Goal: Communication & Community: Answer question/provide support

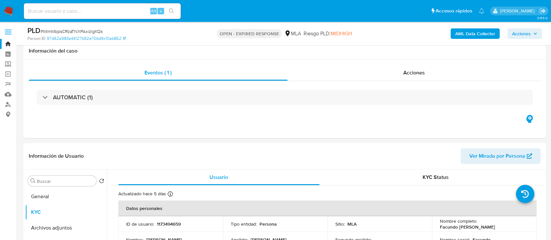
select select "10"
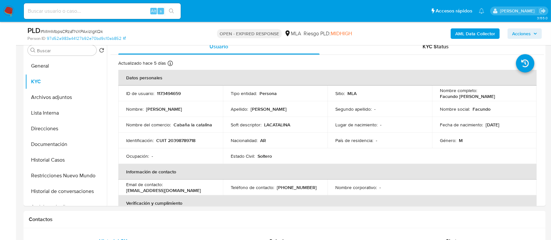
click at [100, 31] on span "# MlmMbpsCRzaTNXPAxizlgKQk" at bounding box center [72, 31] width 62 height 7
copy span "MlmMbpsCRzaTNXPAxizlgKQk"
click at [11, 14] on img at bounding box center [8, 11] width 11 height 11
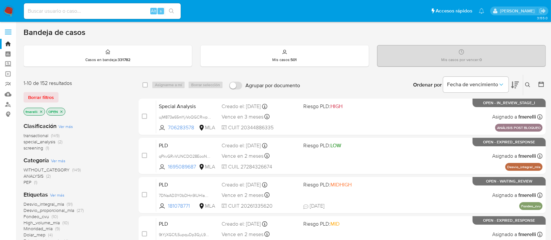
click at [526, 84] on icon at bounding box center [527, 84] width 5 height 5
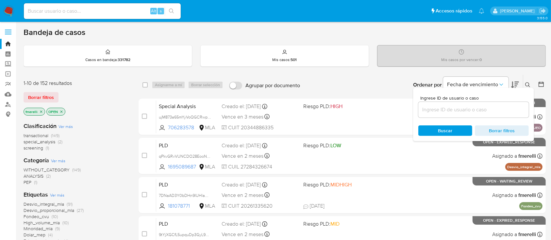
click at [443, 107] on input at bounding box center [474, 110] width 111 height 9
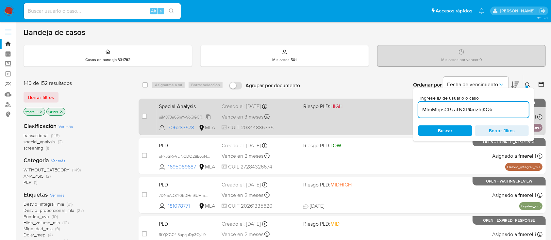
type input "MlmMbpsCRzaTNXPAxizlgKQk"
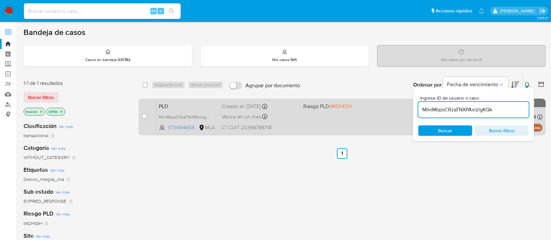
click at [141, 115] on div "case-item-checkbox No es posible asignar el caso PLD MlmMbpsCRzaTNXPAxizlgKQk 1…" at bounding box center [342, 117] width 407 height 37
click at [146, 116] on input "checkbox" at bounding box center [144, 116] width 5 height 5
checkbox input "true"
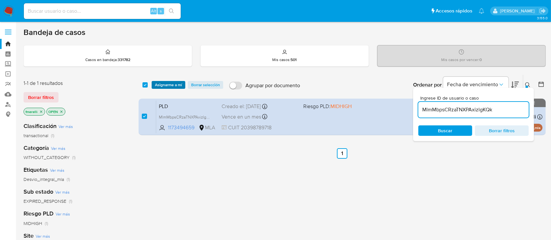
click at [170, 86] on span "Asignarme a mí" at bounding box center [168, 85] width 27 height 7
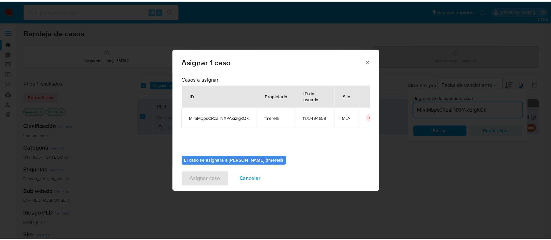
scroll to position [33, 0]
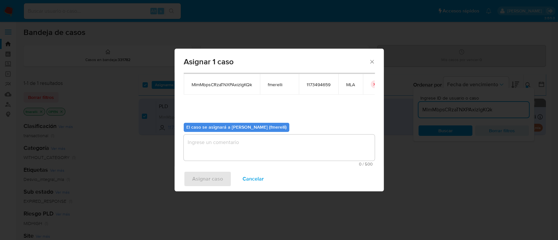
click at [206, 144] on textarea "assign-modal" at bounding box center [279, 148] width 191 height 26
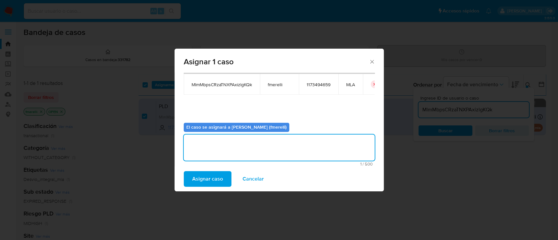
click at [204, 178] on span "Asignar caso" at bounding box center [207, 179] width 31 height 14
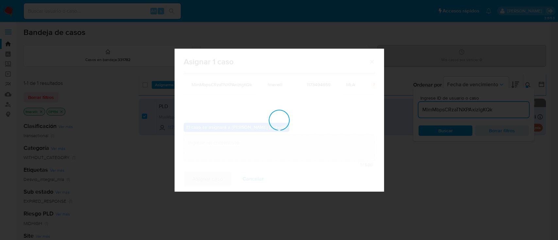
checkbox input "false"
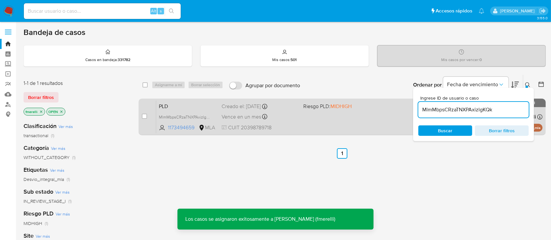
click at [293, 111] on div "PLD MlmMbpsCRzaTNXPAxizlgKQk 1173494659 MLA Riesgo PLD: MIDHIGH Creado el: 12/0…" at bounding box center [349, 116] width 386 height 33
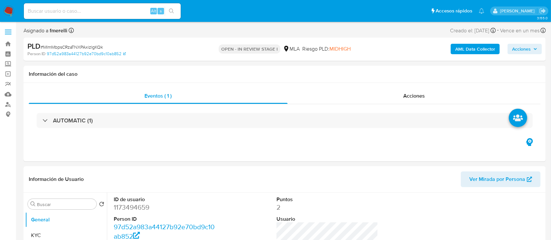
select select "10"
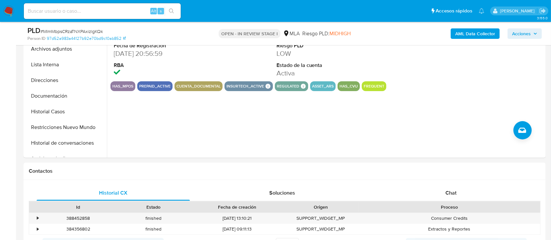
scroll to position [180, 0]
click at [388, 197] on div "Chat" at bounding box center [451, 193] width 153 height 16
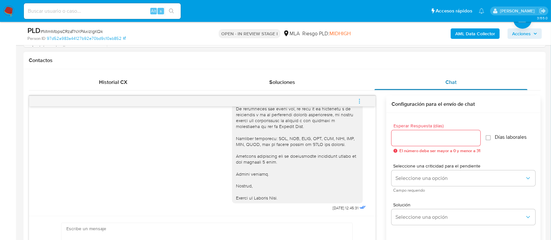
scroll to position [289, 0]
click at [356, 102] on button "menu-action" at bounding box center [360, 102] width 22 height 16
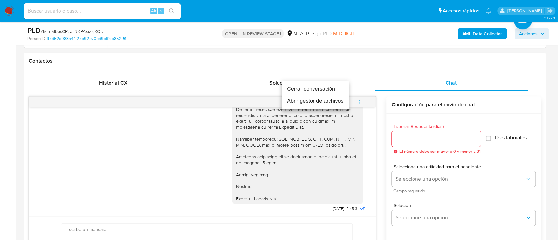
click at [319, 88] on li "Cerrar conversación" at bounding box center [315, 89] width 67 height 12
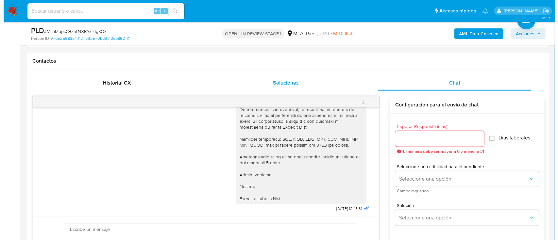
scroll to position [113, 0]
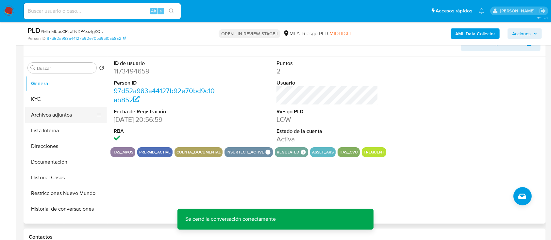
click at [43, 115] on button "Archivos adjuntos" at bounding box center [63, 115] width 77 height 16
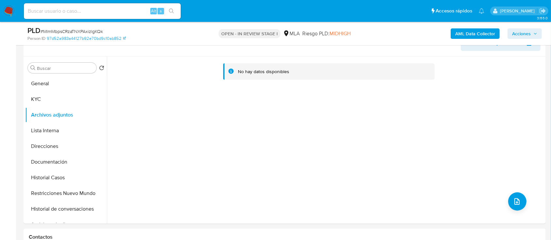
click at [520, 40] on div "AML Data Collector Acciones" at bounding box center [457, 33] width 170 height 15
click at [517, 38] on span "Acciones" at bounding box center [521, 33] width 19 height 10
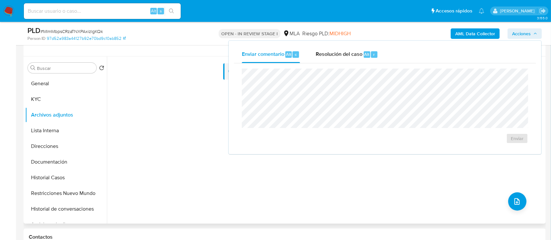
click at [391, 171] on div "No hay datos disponibles" at bounding box center [325, 140] width 437 height 167
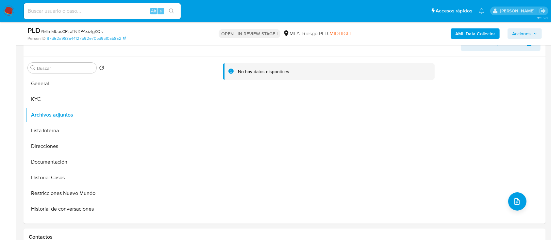
click at [466, 33] on b "AML Data Collector" at bounding box center [475, 33] width 40 height 10
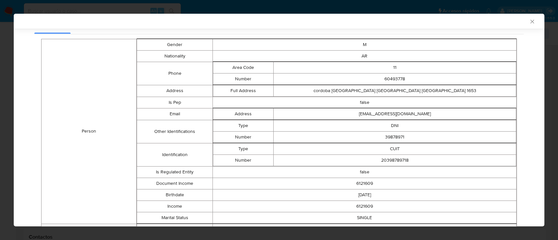
scroll to position [70, 0]
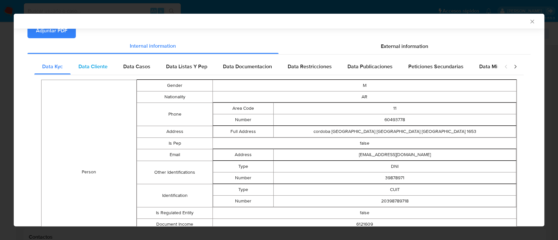
click at [95, 65] on span "Data Cliente" at bounding box center [92, 67] width 29 height 8
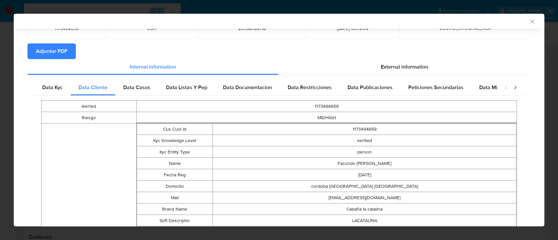
scroll to position [18, 0]
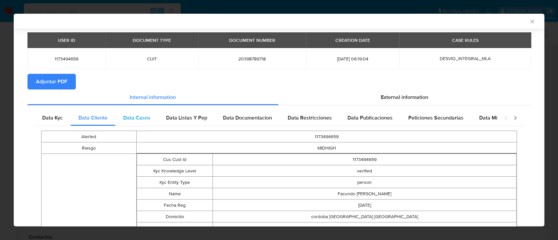
click at [133, 118] on span "Data Casos" at bounding box center [136, 118] width 27 height 8
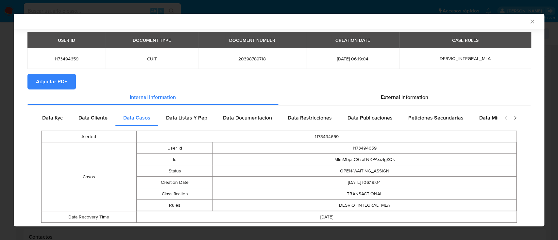
scroll to position [37, 0]
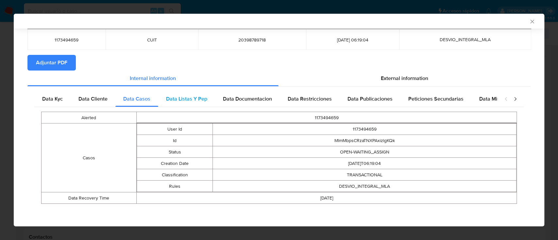
click at [182, 96] on span "Data Listas Y Pep" at bounding box center [186, 99] width 41 height 8
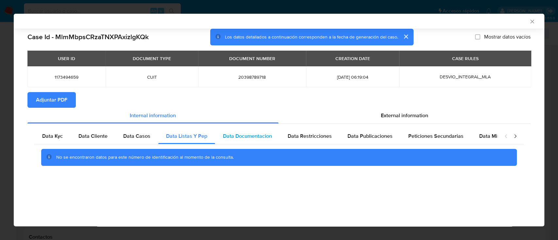
click at [260, 137] on span "Data Documentacion" at bounding box center [247, 136] width 49 height 8
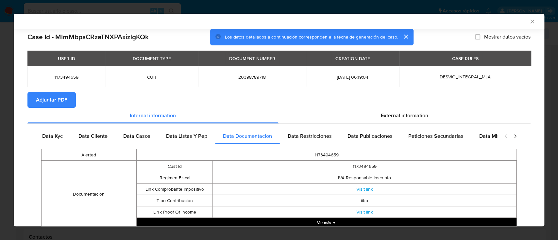
scroll to position [36, 0]
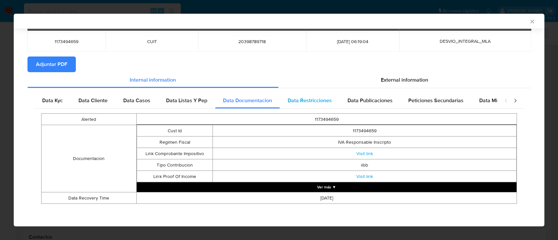
click at [303, 100] on span "Data Restricciones" at bounding box center [310, 101] width 44 height 8
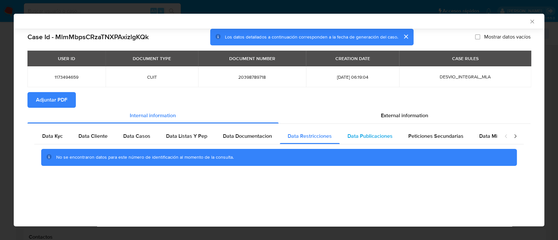
click at [368, 136] on span "Data Publicaciones" at bounding box center [370, 136] width 45 height 8
click at [430, 138] on span "Peticiones Secundarias" at bounding box center [435, 136] width 55 height 8
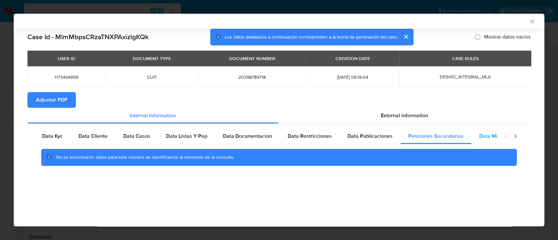
click at [484, 135] on span "Data Minoridad" at bounding box center [497, 136] width 36 height 8
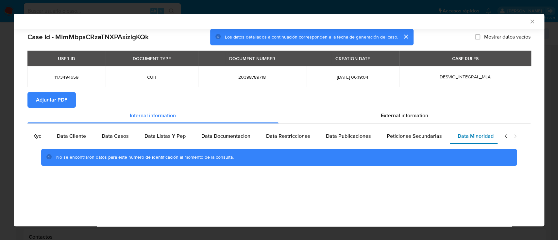
scroll to position [0, 22]
click at [411, 116] on span "External information" at bounding box center [404, 116] width 47 height 8
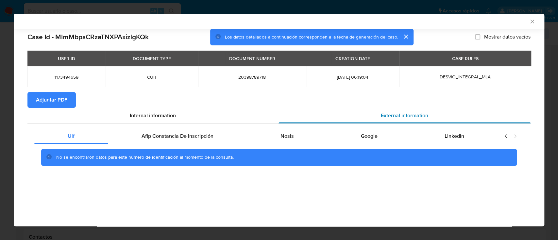
scroll to position [0, 0]
click at [201, 142] on div "Afip Constancia De Inscripción" at bounding box center [177, 136] width 139 height 16
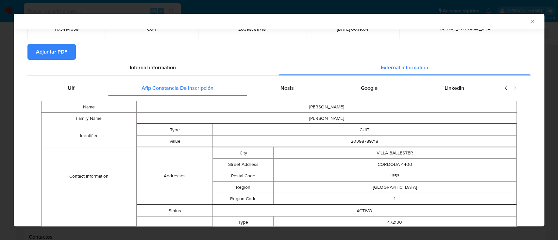
scroll to position [12, 0]
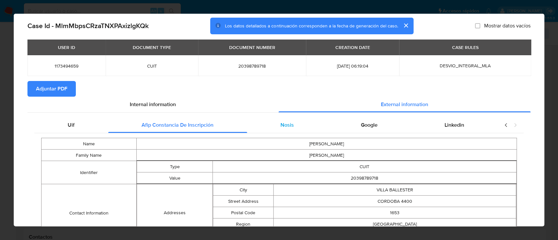
click at [278, 120] on div "Nosis" at bounding box center [287, 125] width 80 height 16
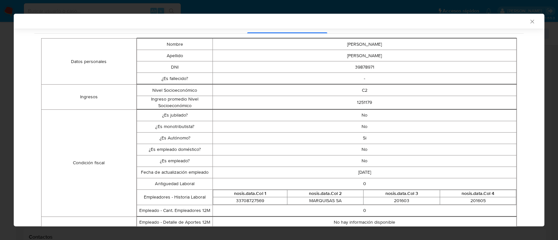
scroll to position [45, 0]
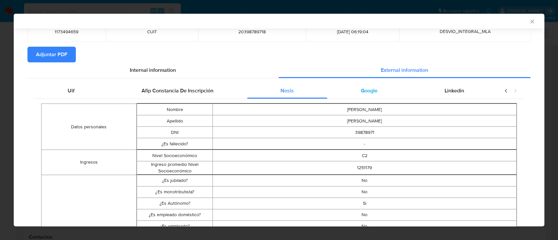
click at [353, 93] on div "Google" at bounding box center [369, 91] width 84 height 16
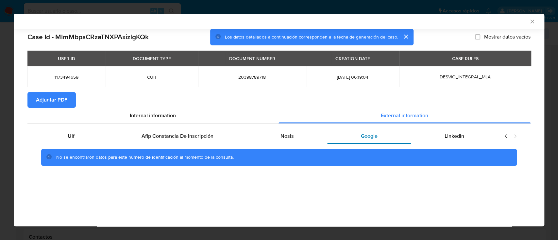
scroll to position [0, 0]
click at [455, 136] on span "Linkedin" at bounding box center [455, 136] width 20 height 8
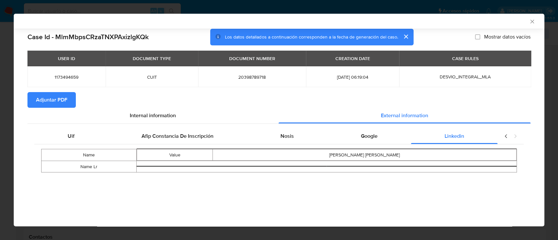
click at [63, 103] on span "Adjuntar PDF" at bounding box center [51, 100] width 31 height 14
click at [533, 20] on icon "Cerrar ventana" at bounding box center [532, 22] width 4 height 4
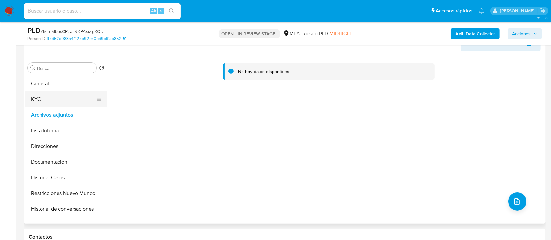
click at [65, 102] on button "KYC" at bounding box center [63, 100] width 77 height 16
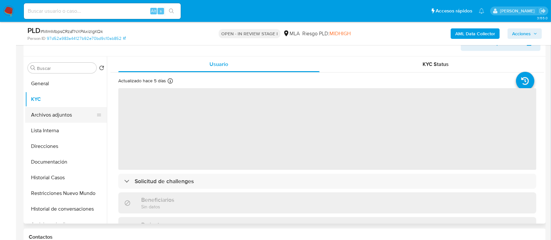
click at [63, 110] on button "Archivos adjuntos" at bounding box center [63, 115] width 77 height 16
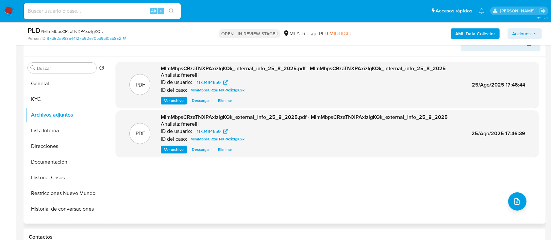
click at [182, 98] on span "Ver archivo" at bounding box center [174, 100] width 20 height 7
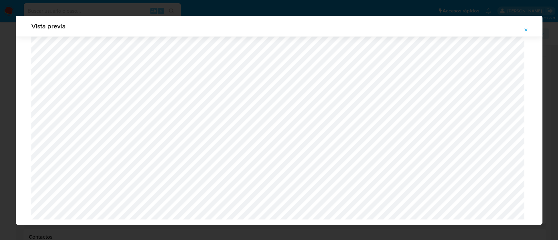
scroll to position [21, 0]
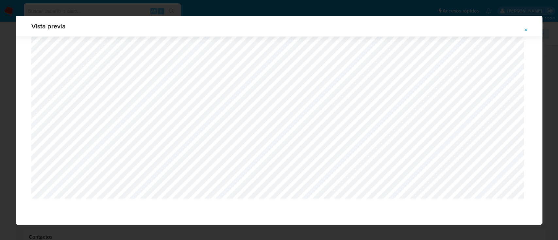
click at [526, 28] on icon "Attachment preview" at bounding box center [525, 29] width 5 height 5
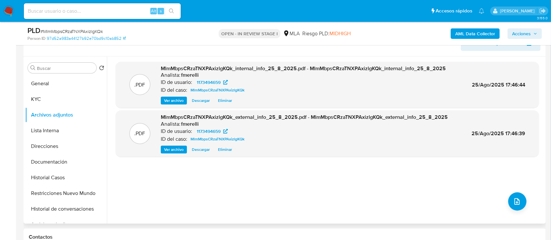
click at [175, 146] on span "Ver archivo" at bounding box center [174, 149] width 20 height 7
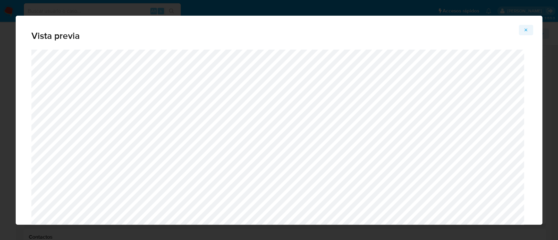
click at [524, 32] on icon "Attachment preview" at bounding box center [525, 29] width 5 height 5
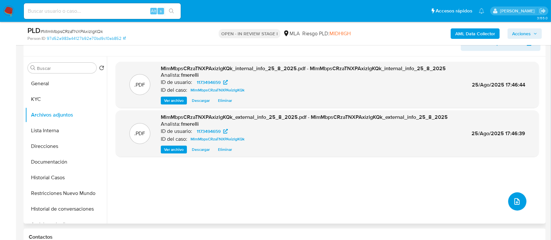
click at [515, 198] on icon "upload-file" at bounding box center [517, 202] width 8 height 8
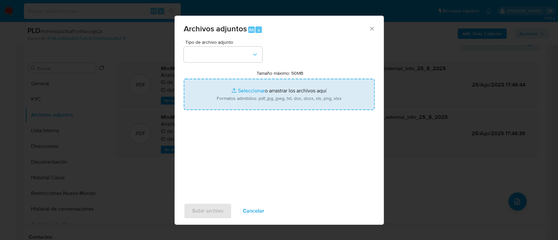
type input "C:\fakepath\NOSIS_Manager_InformeIndividual_20398789718_654927_20250819092643.p…"
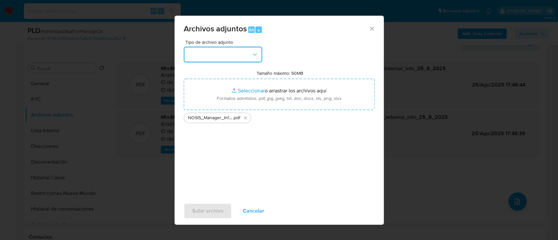
click at [233, 59] on button "button" at bounding box center [223, 55] width 78 height 16
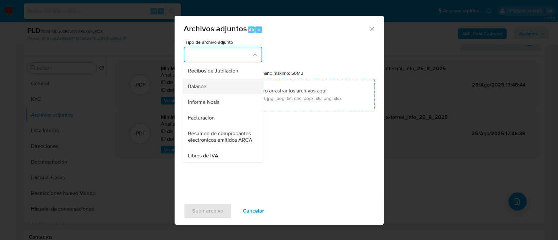
scroll to position [221, 0]
click at [214, 110] on div "Informe Nosis" at bounding box center [221, 102] width 67 height 16
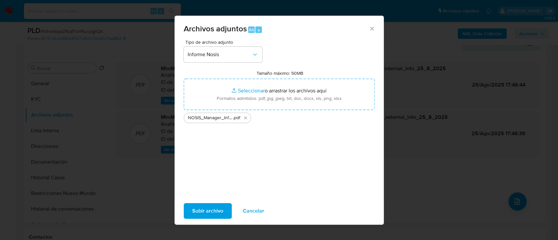
click at [204, 209] on span "Subir archivo" at bounding box center [207, 211] width 31 height 14
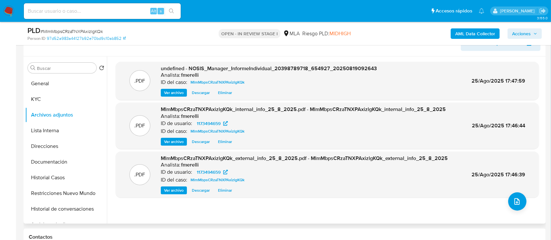
click at [181, 90] on span "Ver archivo" at bounding box center [174, 93] width 20 height 7
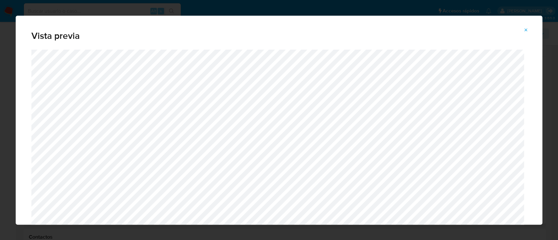
click at [525, 31] on icon "Attachment preview" at bounding box center [525, 29] width 5 height 5
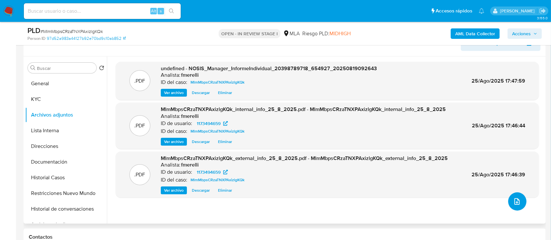
click at [513, 200] on icon "upload-file" at bounding box center [517, 202] width 8 height 8
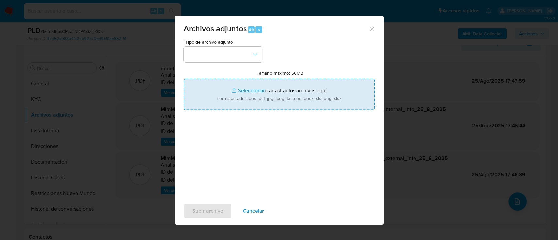
type input "C:\fakepath\Caselog MlmMbpsCRzaTNXPAxizlgKQk_2025_07_18_11_47_29.docx"
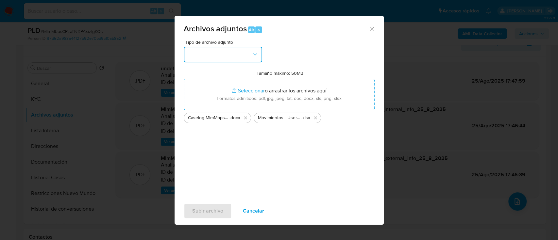
click at [207, 56] on button "button" at bounding box center [223, 55] width 78 height 16
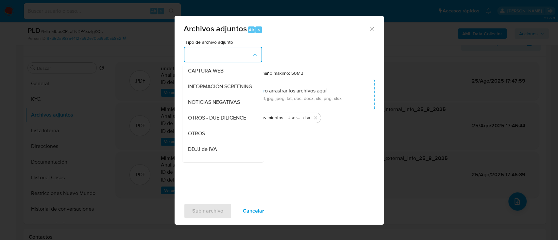
scroll to position [65, 0]
click at [198, 136] on span "OTROS" at bounding box center [196, 132] width 17 height 7
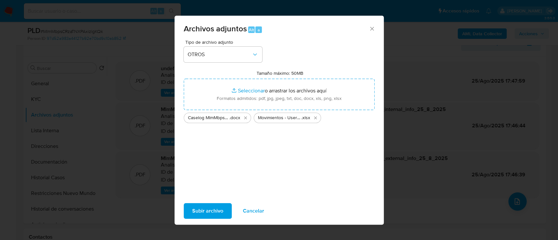
click at [204, 208] on span "Subir archivo" at bounding box center [207, 211] width 31 height 14
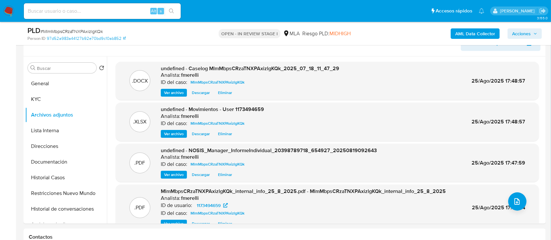
click at [44, 80] on button "General" at bounding box center [66, 84] width 82 height 16
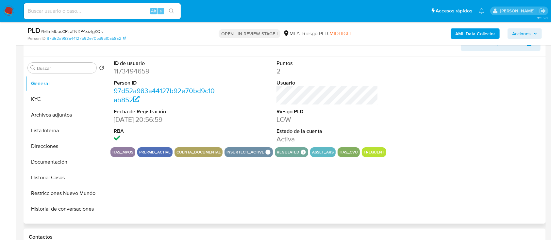
click at [126, 70] on dd "1173494659" at bounding box center [165, 71] width 102 height 9
copy dd "1173494659"
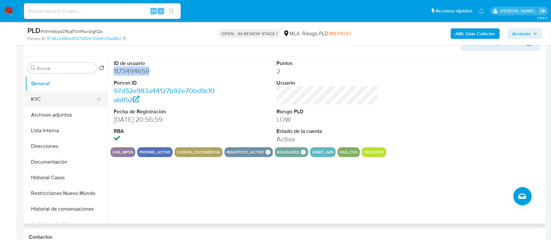
click at [60, 104] on button "KYC" at bounding box center [63, 100] width 77 height 16
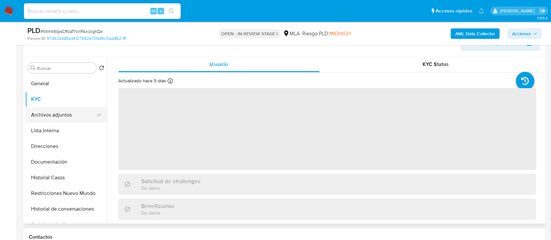
click at [59, 109] on button "Archivos adjuntos" at bounding box center [63, 115] width 77 height 16
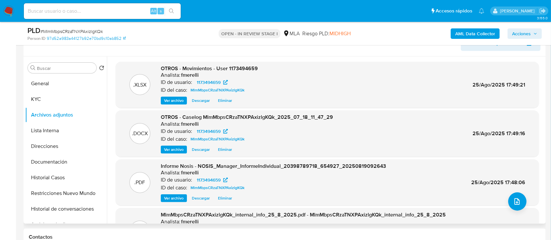
click at [175, 152] on span "Ver archivo" at bounding box center [174, 149] width 20 height 7
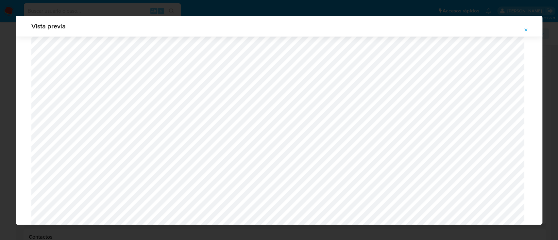
scroll to position [594, 0]
click at [529, 32] on button "Attachment preview" at bounding box center [526, 30] width 14 height 10
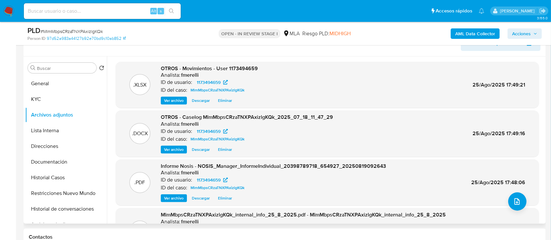
scroll to position [55, 0]
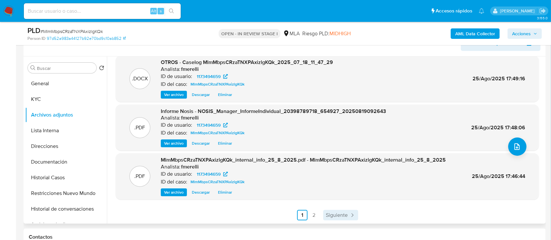
click at [334, 213] on span "Siguiente" at bounding box center [337, 215] width 22 height 5
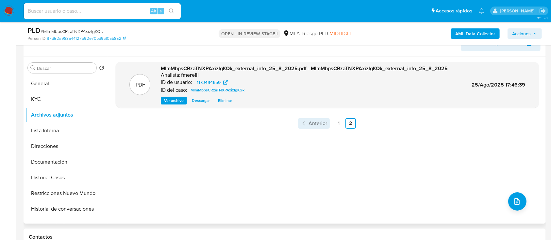
click at [309, 121] on span "Anterior" at bounding box center [318, 123] width 19 height 5
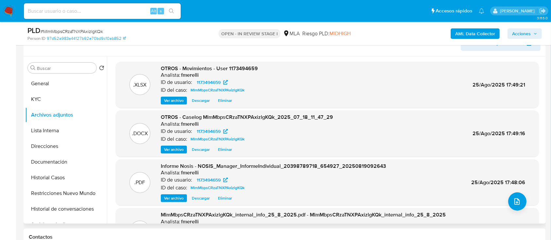
scroll to position [55, 0]
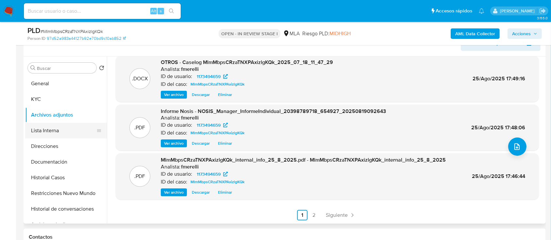
click at [44, 134] on button "Lista Interna" at bounding box center [63, 131] width 77 height 16
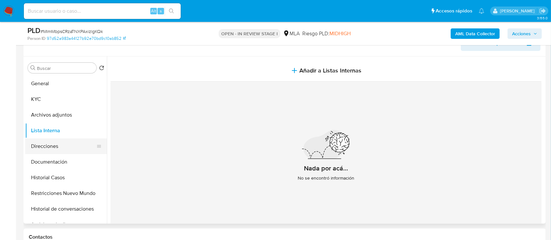
click at [50, 146] on button "Direcciones" at bounding box center [63, 147] width 77 height 16
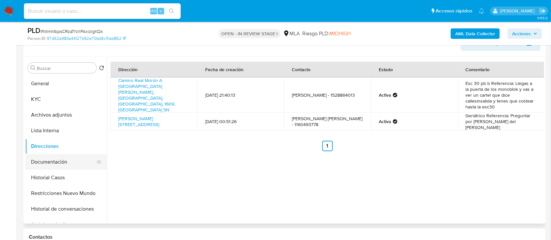
click at [52, 158] on button "Documentación" at bounding box center [63, 162] width 77 height 16
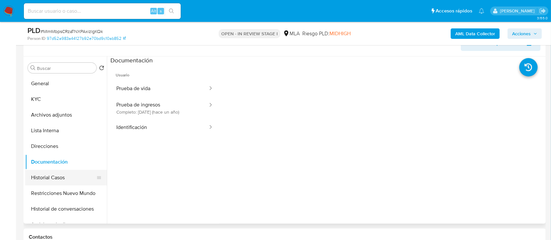
click at [55, 174] on button "Historial Casos" at bounding box center [63, 178] width 77 height 16
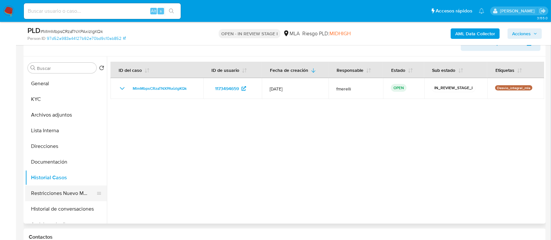
click at [56, 189] on button "Restricciones Nuevo Mundo" at bounding box center [63, 194] width 77 height 16
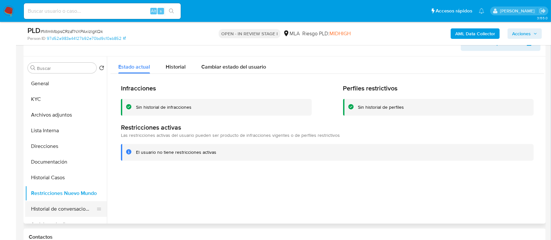
click at [62, 208] on button "Historial de conversaciones" at bounding box center [63, 209] width 77 height 16
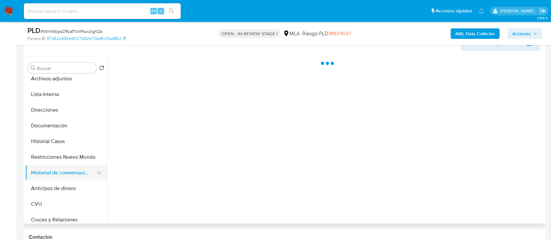
scroll to position [37, 0]
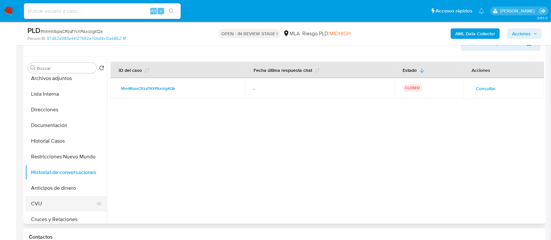
click at [52, 206] on button "CVU" at bounding box center [63, 204] width 77 height 16
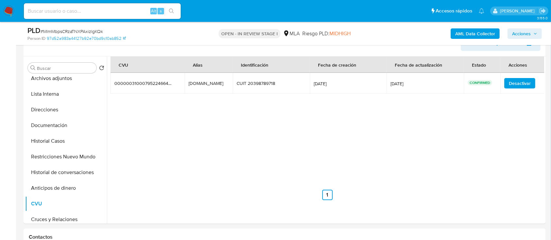
click at [517, 35] on span "Acciones" at bounding box center [521, 33] width 19 height 10
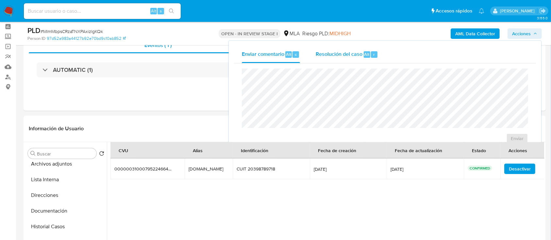
scroll to position [27, 0]
click at [335, 56] on span "Resolución del caso" at bounding box center [339, 54] width 47 height 8
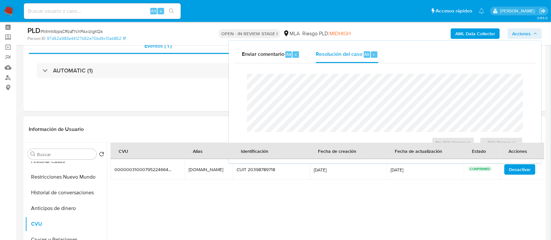
scroll to position [89, 0]
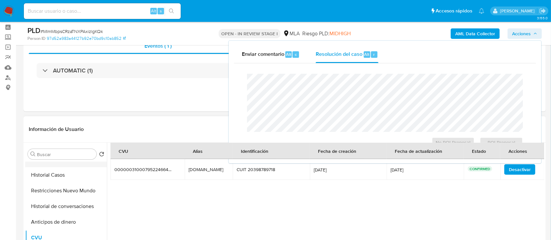
click at [56, 206] on button "Historial de conversaciones" at bounding box center [66, 207] width 82 height 16
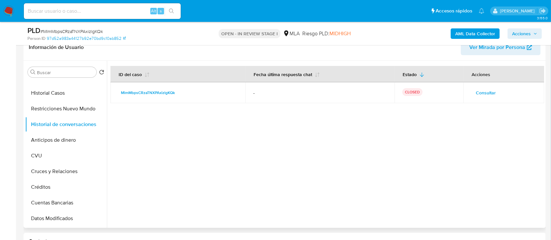
scroll to position [110, 0]
click at [43, 107] on button "Restricciones Nuevo Mundo" at bounding box center [63, 108] width 77 height 16
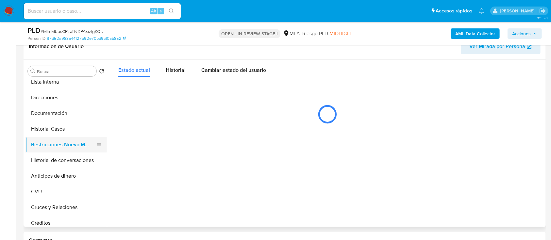
scroll to position [48, 0]
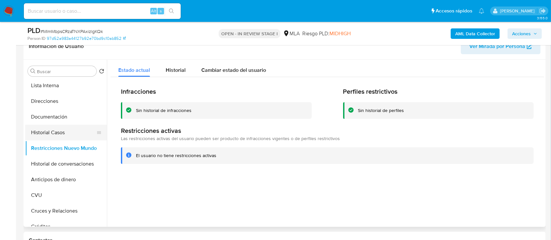
click at [55, 134] on button "Historial Casos" at bounding box center [63, 133] width 77 height 16
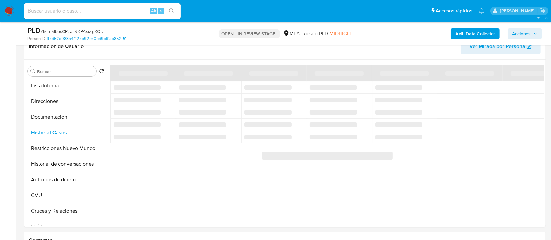
click at [527, 31] on span "Acciones" at bounding box center [521, 33] width 19 height 10
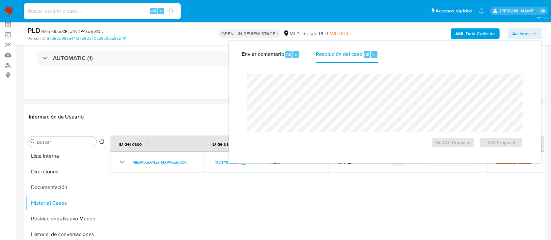
scroll to position [34, 0]
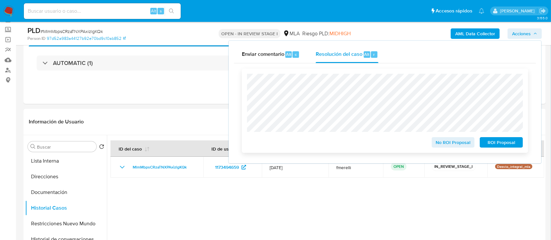
click at [439, 145] on span "No ROI Proposal" at bounding box center [454, 142] width 34 height 9
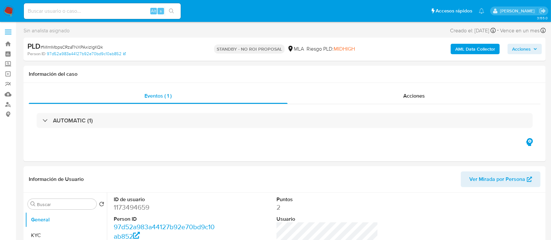
select select "10"
click at [8, 12] on img at bounding box center [8, 11] width 11 height 11
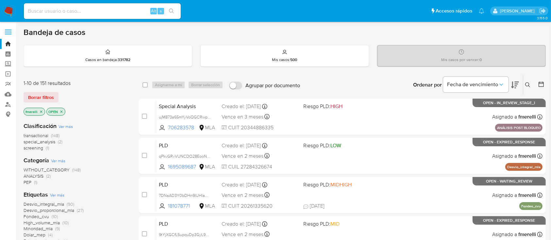
click at [529, 84] on icon at bounding box center [527, 84] width 5 height 5
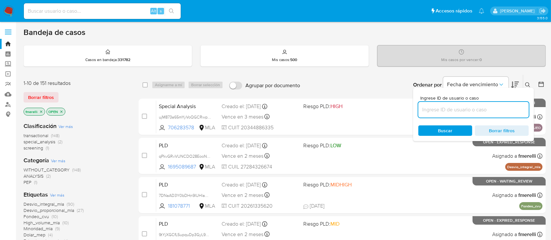
click at [505, 106] on input at bounding box center [474, 110] width 111 height 9
type input "zbSvOQ61CbtjVrsd5aHCSOVl"
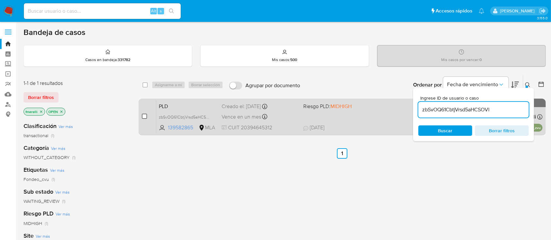
click at [145, 116] on input "checkbox" at bounding box center [144, 116] width 5 height 5
checkbox input "true"
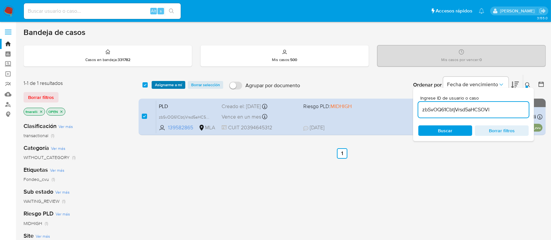
click at [169, 82] on span "Asignarme a mí" at bounding box center [168, 85] width 27 height 7
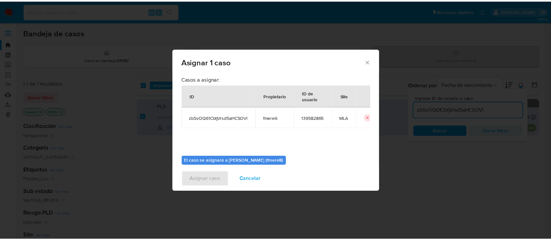
scroll to position [33, 0]
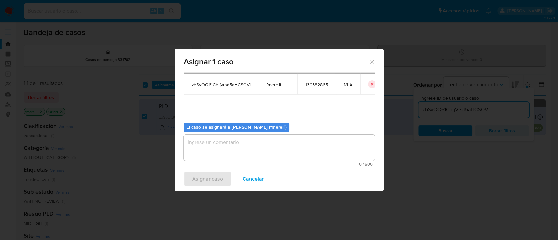
click at [236, 161] on div "0 / 500 500 caracteres restantes" at bounding box center [279, 151] width 191 height 32
click at [233, 158] on textarea "assign-modal" at bounding box center [279, 148] width 191 height 26
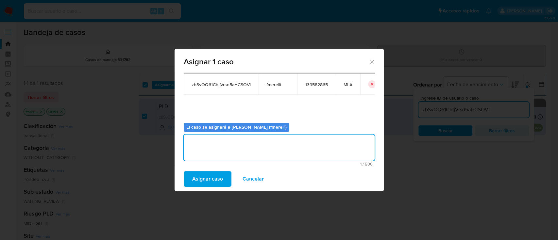
click at [221, 173] on span "Asignar caso" at bounding box center [207, 179] width 31 height 14
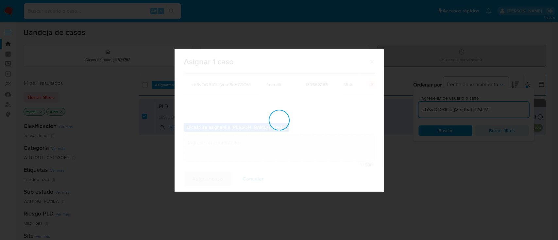
checkbox input "false"
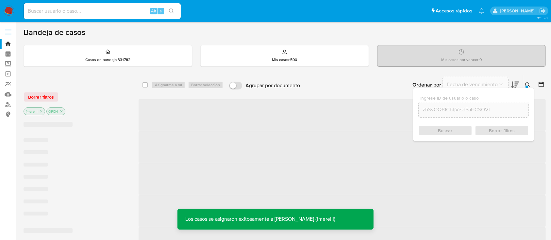
click at [527, 83] on icon at bounding box center [527, 84] width 5 height 5
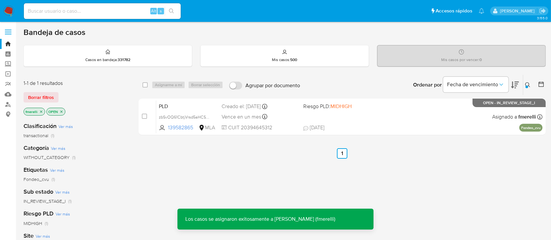
click at [289, 119] on div "Vence en un mes Vence el 10/10/2025 03:31:02" at bounding box center [260, 116] width 76 height 9
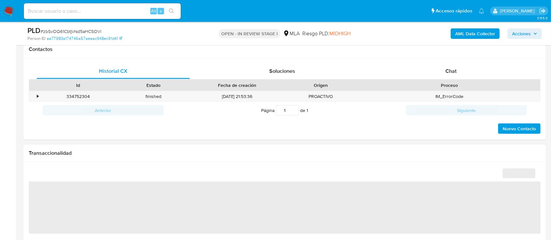
select select "10"
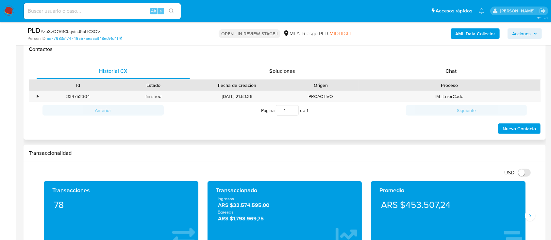
scroll to position [301, 0]
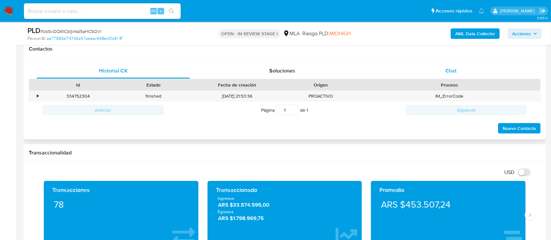
click at [455, 69] on span "Chat" at bounding box center [451, 71] width 11 height 8
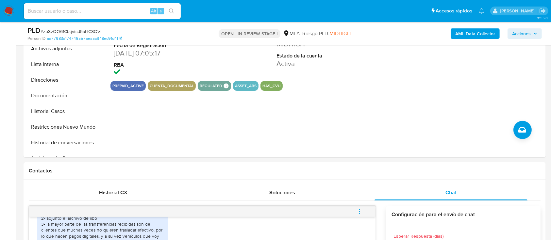
scroll to position [117, 0]
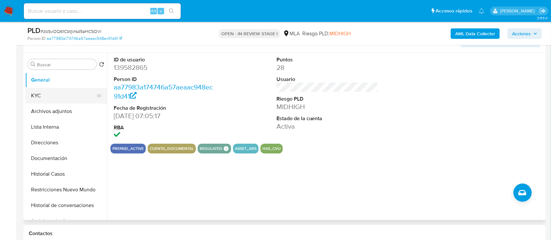
click at [49, 102] on button "KYC" at bounding box center [63, 96] width 77 height 16
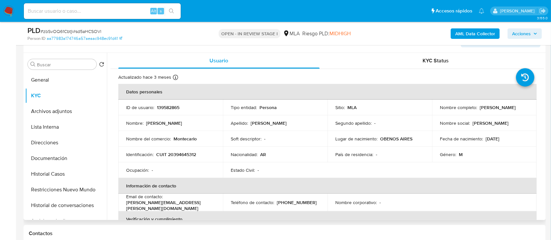
click at [480, 111] on p "[PERSON_NAME]" at bounding box center [498, 108] width 36 height 6
drag, startPoint x: 438, startPoint y: 111, endPoint x: 493, endPoint y: 109, distance: 55.0
click at [493, 109] on div "Nombre completo : [PERSON_NAME]" at bounding box center [484, 108] width 89 height 6
copy p "[PERSON_NAME]"
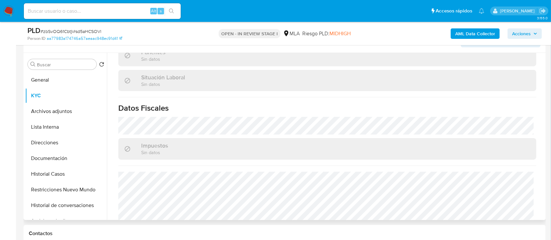
scroll to position [351, 0]
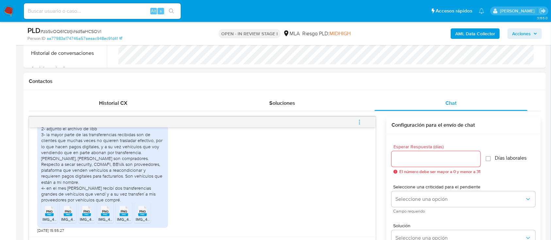
scroll to position [362, 0]
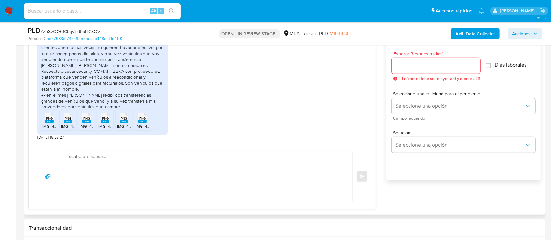
click at [243, 170] on textarea at bounding box center [205, 176] width 278 height 51
type textarea "h"
paste textarea "[PERSON_NAME]"
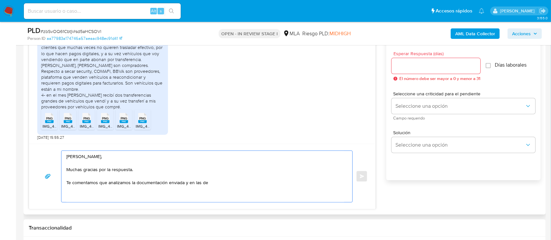
click at [243, 170] on textarea "[PERSON_NAME], Muchas gracias por la respuesta. Te comentamos que analizamos la…" at bounding box center [205, 176] width 278 height 51
type textarea "[PERSON_NAME], Muchas gracias por la respuesta. Te comentamos que analizamos la…"
click at [43, 123] on div "PNG PNG" at bounding box center [50, 117] width 14 height 13
click at [61, 127] on span "IMG_4586.png" at bounding box center [74, 127] width 26 height 6
click at [89, 126] on span "IMG_4589.png" at bounding box center [93, 127] width 26 height 6
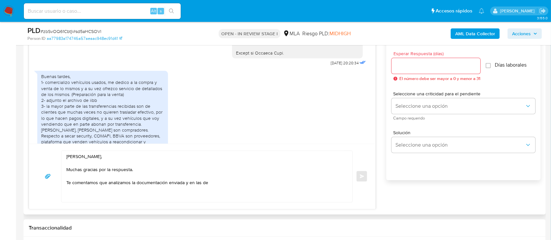
scroll to position [824, 0]
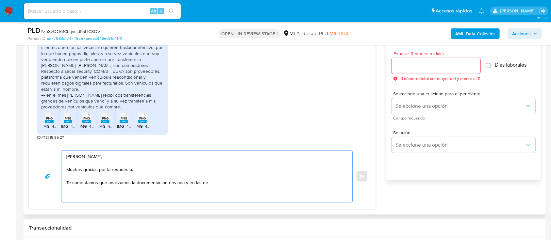
drag, startPoint x: 212, startPoint y: 186, endPoint x: 62, endPoint y: 140, distance: 156.5
click at [62, 140] on div "[DATE] 20:00:02 Buen día! Ya le reenvié el mensaje a mi contador pero está 15 d…" at bounding box center [202, 117] width 347 height 186
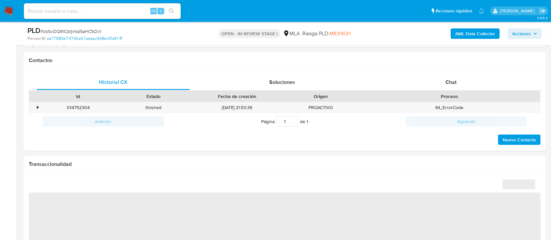
scroll to position [289, 0]
select select "10"
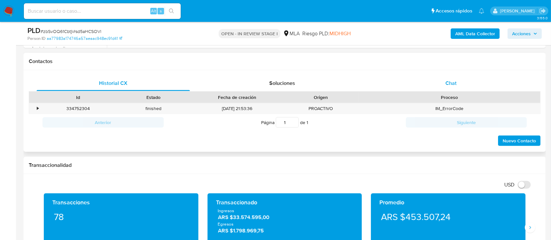
click at [430, 84] on div "Chat" at bounding box center [451, 84] width 153 height 16
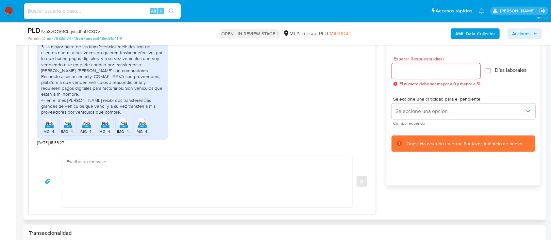
scroll to position [359, 0]
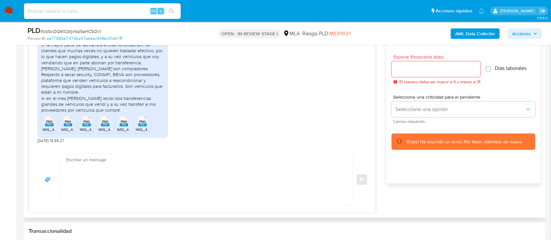
click at [50, 124] on rect at bounding box center [49, 125] width 9 height 3
click at [69, 121] on span "PNG" at bounding box center [68, 122] width 7 height 4
click at [197, 172] on textarea at bounding box center [205, 179] width 278 height 51
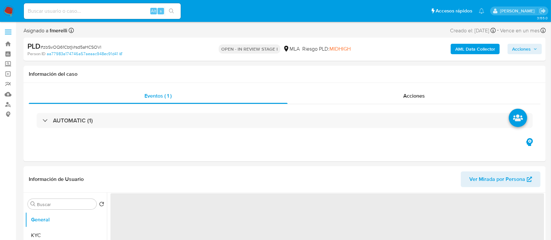
select select "10"
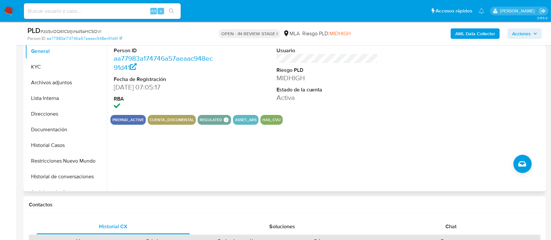
scroll to position [210, 0]
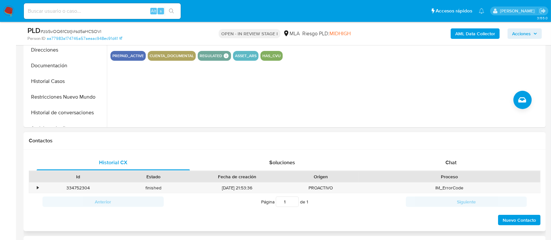
click at [427, 154] on div "Historial CX Soluciones Chat Id Estado Fecha de creación Origen Proceso • 33475…" at bounding box center [285, 191] width 522 height 82
click at [416, 168] on div "Chat" at bounding box center [451, 163] width 153 height 16
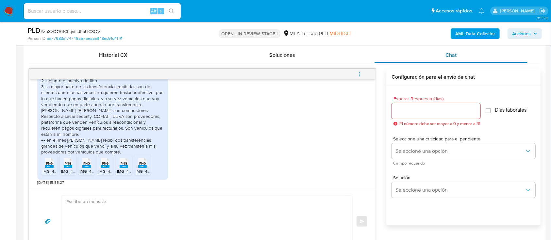
scroll to position [318, 0]
click at [52, 166] on rect at bounding box center [49, 166] width 9 height 3
click at [67, 166] on rect at bounding box center [68, 166] width 9 height 3
click at [141, 166] on rect at bounding box center [142, 166] width 9 height 3
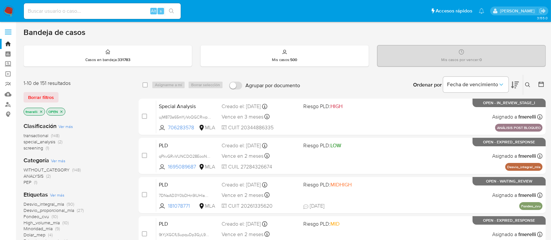
click at [80, 9] on input at bounding box center [102, 11] width 157 height 9
paste input "zbSvOQ61CbtjVrsd5aHCSOVl"
type input "zbSvOQ61CbtjVrsd5aHCSOVl"
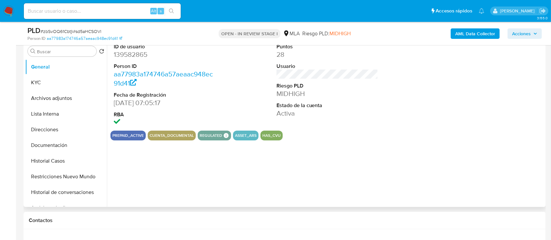
scroll to position [139, 0]
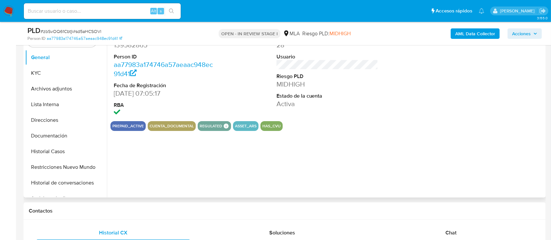
select select "10"
click at [425, 234] on div "Chat" at bounding box center [451, 233] width 153 height 16
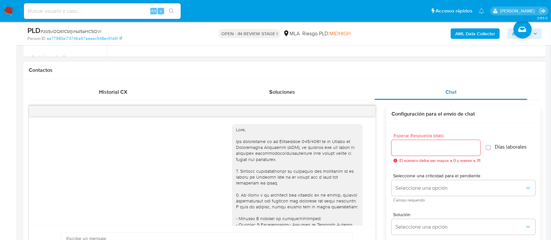
scroll to position [824, 0]
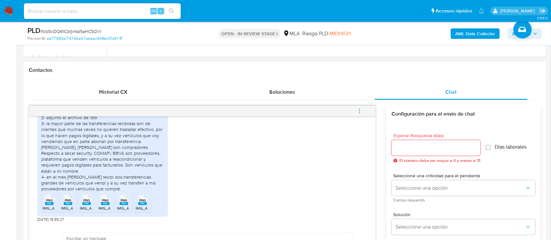
click at [84, 205] on rect at bounding box center [86, 203] width 9 height 3
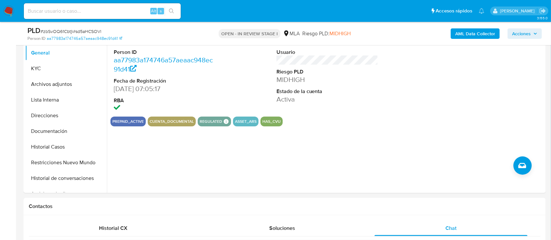
scroll to position [142, 0]
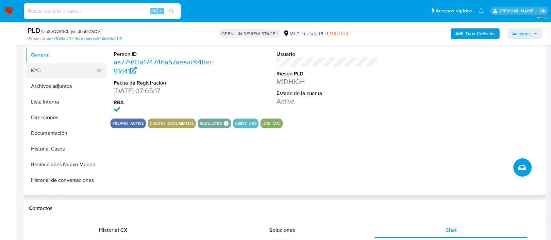
click at [57, 74] on button "KYC" at bounding box center [63, 71] width 77 height 16
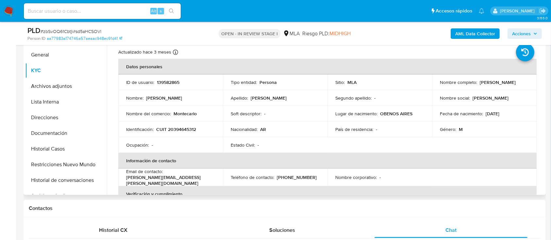
click at [480, 85] on p "Franco Ernesto Brunacci" at bounding box center [498, 82] width 36 height 6
copy p "Franco"
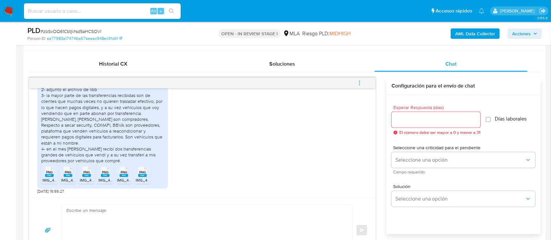
scroll to position [330, 0]
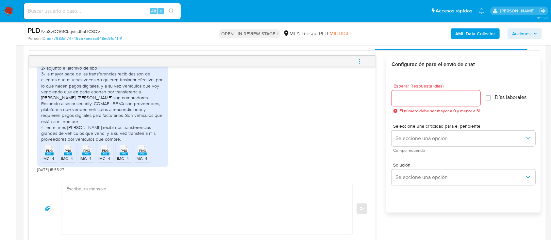
click at [296, 212] on textarea at bounding box center [205, 208] width 278 height 51
paste textarea "Franco"
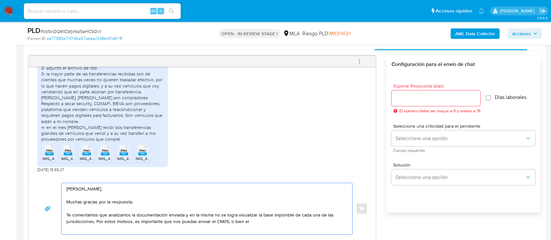
paste textarea "Resumen de Comprobantes Electrónicos emitidos de los períodos 2024 y 2025"
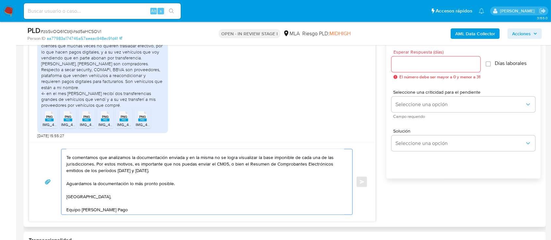
scroll to position [353, 0]
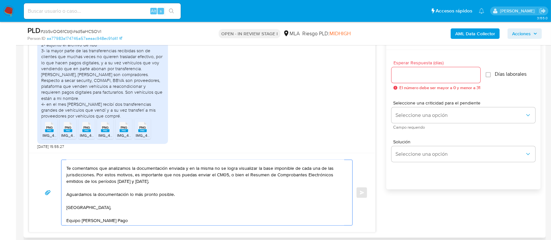
type textarea "Hola Franco, Muchas gracias por la respuesta. Te comentamos que analizamos la d…"
click at [412, 71] on input "Esperar Respuesta (días)" at bounding box center [436, 75] width 89 height 9
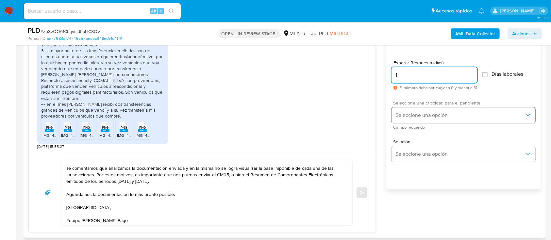
type input "1"
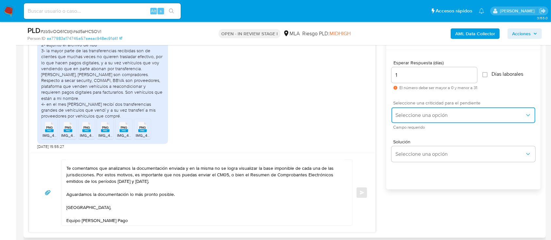
click at [404, 111] on button "Seleccione una opción" at bounding box center [464, 116] width 144 height 16
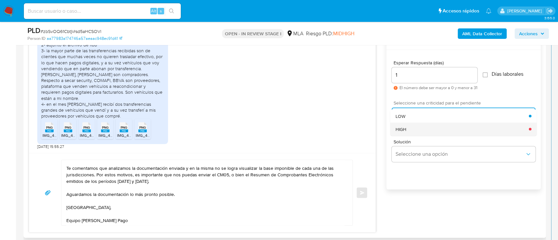
click at [403, 128] on span "HIGH" at bounding box center [401, 129] width 11 height 6
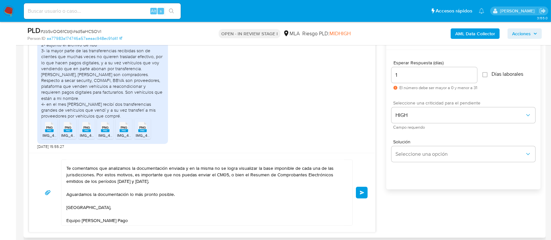
click at [362, 195] on button "Enviar" at bounding box center [362, 193] width 12 height 12
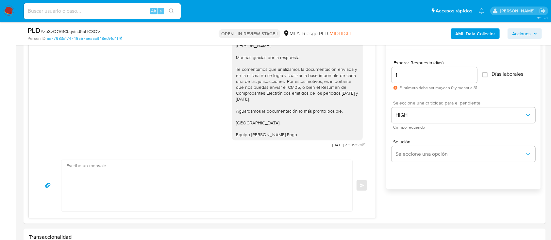
scroll to position [0, 0]
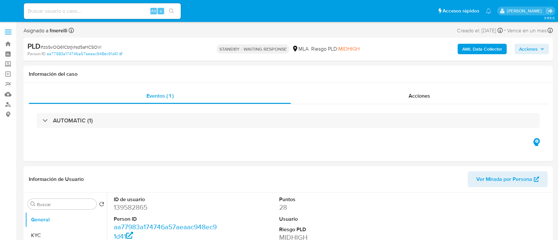
select select "10"
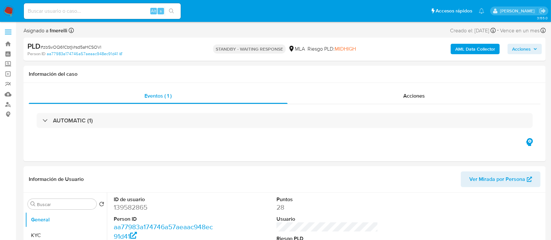
click at [9, 14] on img at bounding box center [8, 11] width 11 height 11
